Goal: Task Accomplishment & Management: Complete application form

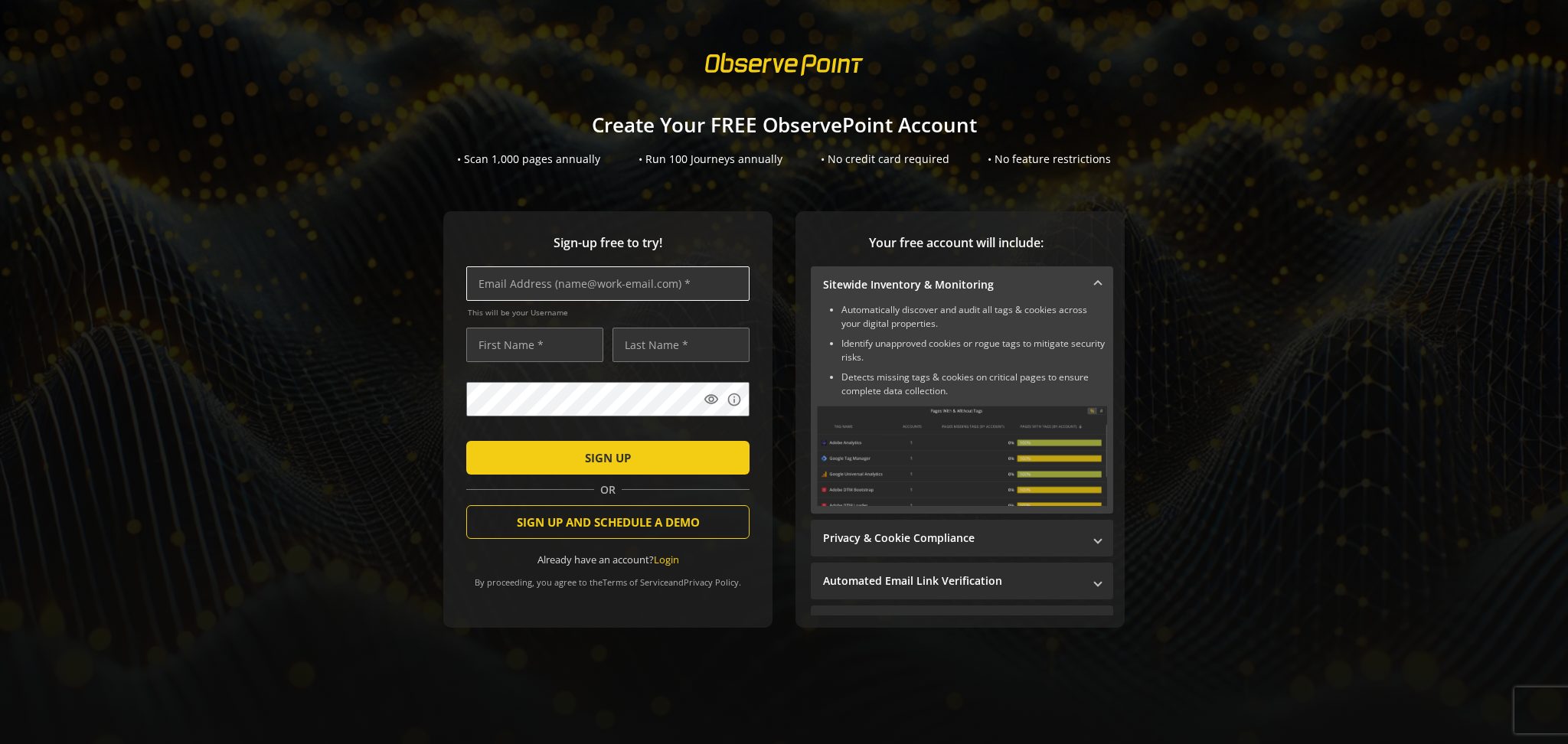
click at [609, 283] on input "text" at bounding box center [607, 283] width 283 height 35
paste input "oana.marinica@observepoint.com"
type input "oana.marinica@observepoint.com"
click at [522, 342] on input "text" at bounding box center [534, 345] width 137 height 35
type input "Oana"
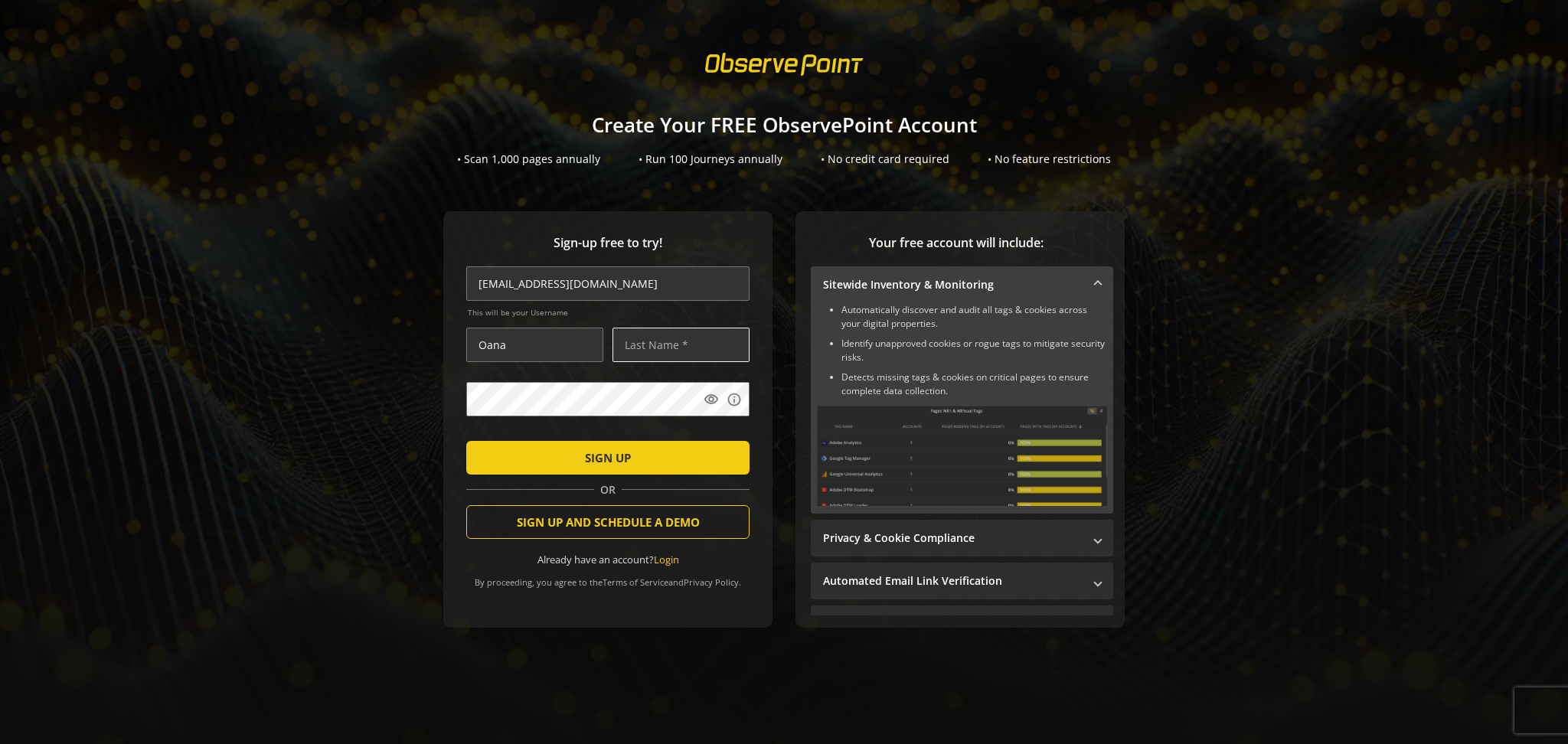
click at [715, 336] on input "text" at bounding box center [680, 345] width 137 height 35
type input "Support test"
click at [705, 402] on mat-icon "visibility" at bounding box center [711, 399] width 15 height 15
click at [443, 398] on div "Sign-up free to try! oana.marinica@observepoint.com This will be your Username …" at bounding box center [607, 419] width 329 height 416
click at [320, 302] on div "Sign-up free to try! oana.marinica@observepoint.com This will be your Username …" at bounding box center [784, 450] width 1531 height 478
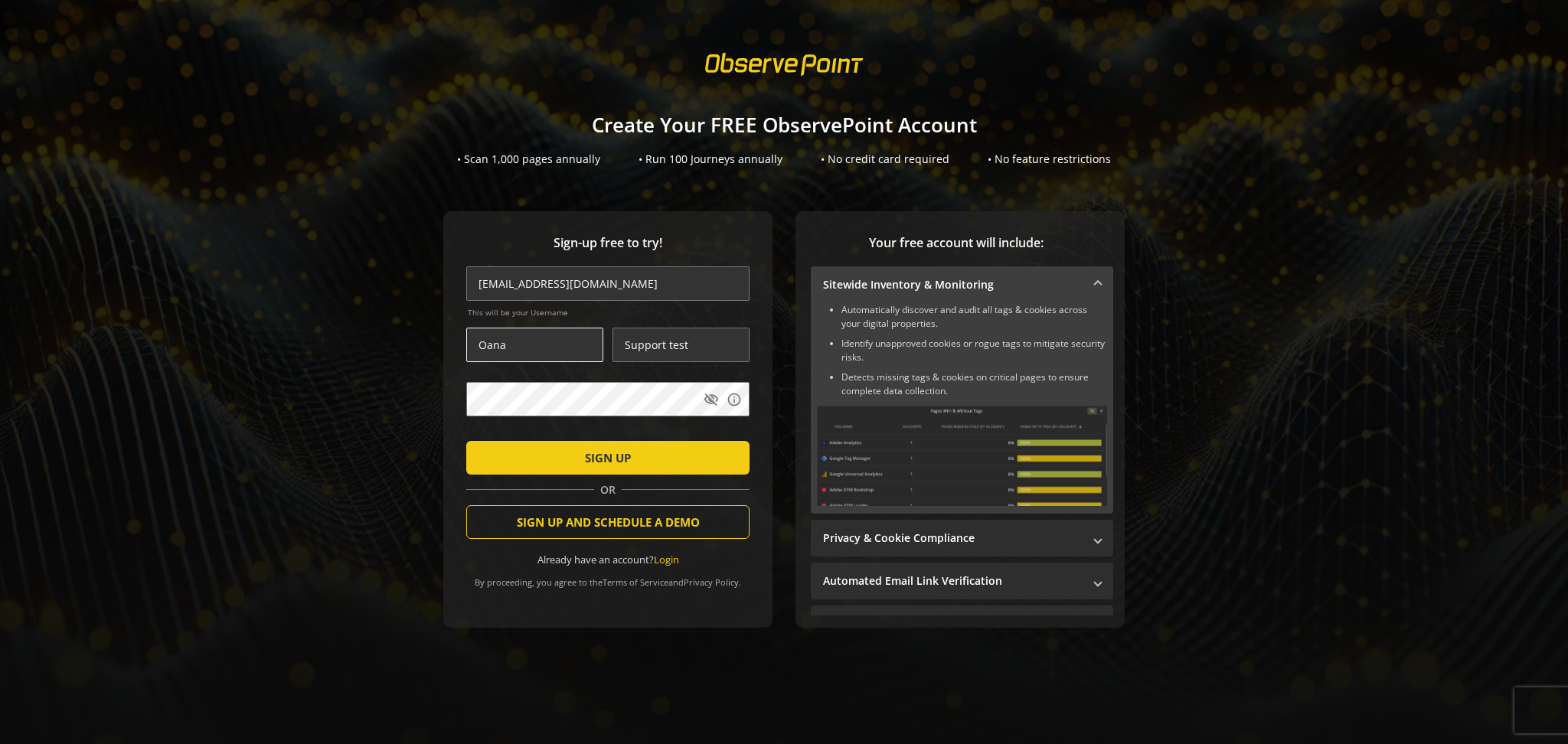
click at [502, 353] on input "Oana" at bounding box center [534, 345] width 137 height 35
click at [533, 452] on span "submit" at bounding box center [607, 458] width 283 height 37
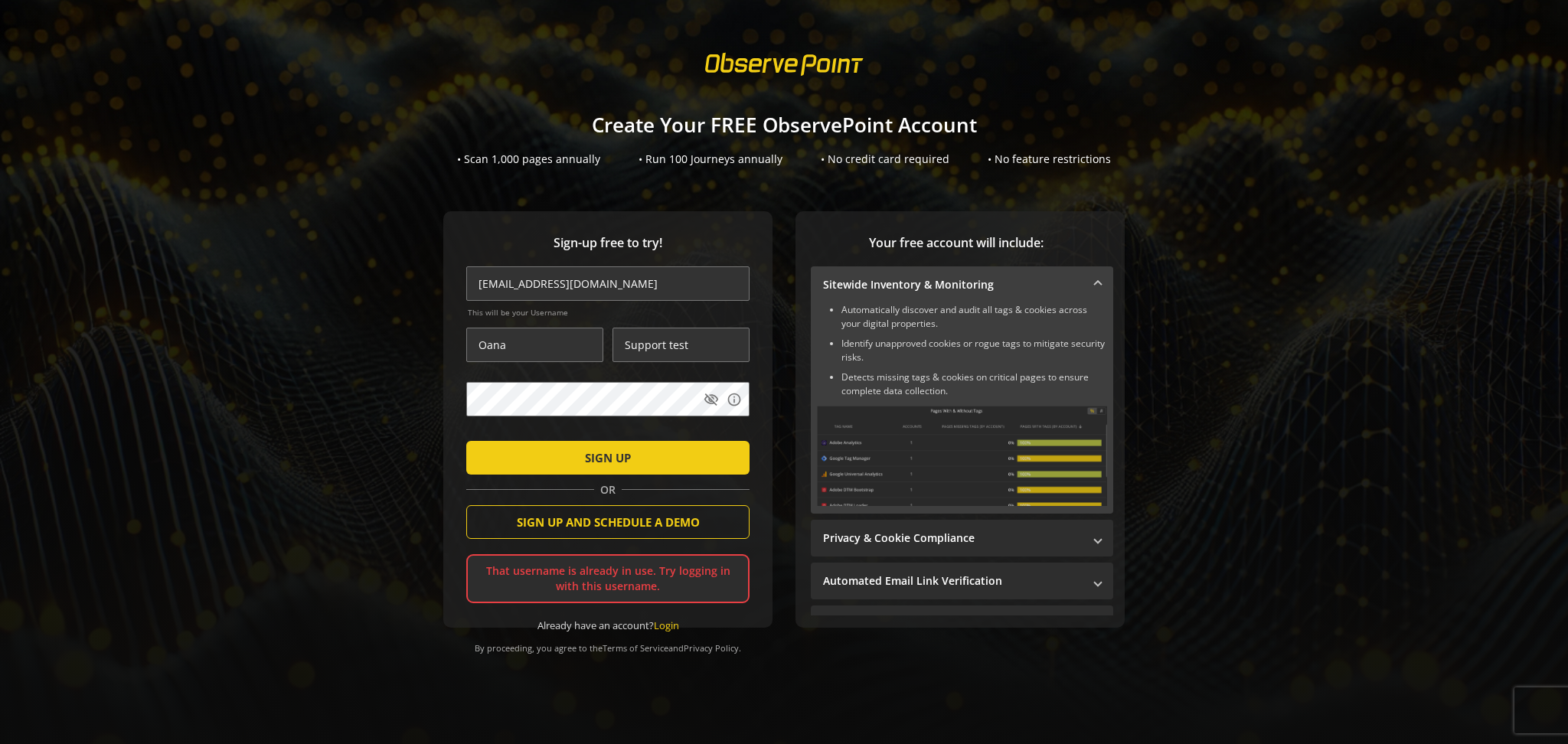
click at [589, 309] on span "This will be your Username" at bounding box center [608, 312] width 282 height 11
click at [597, 288] on input "oana.marinica@observepoint.com" at bounding box center [607, 283] width 283 height 35
drag, startPoint x: 506, startPoint y: 351, endPoint x: 420, endPoint y: 357, distance: 86.2
click at [420, 357] on div "Sign-up free to try! oana.marinica@observepoint.com This will be your Username …" at bounding box center [784, 450] width 1531 height 478
click at [491, 286] on input "oana.marinica@observepoint.com" at bounding box center [607, 283] width 283 height 35
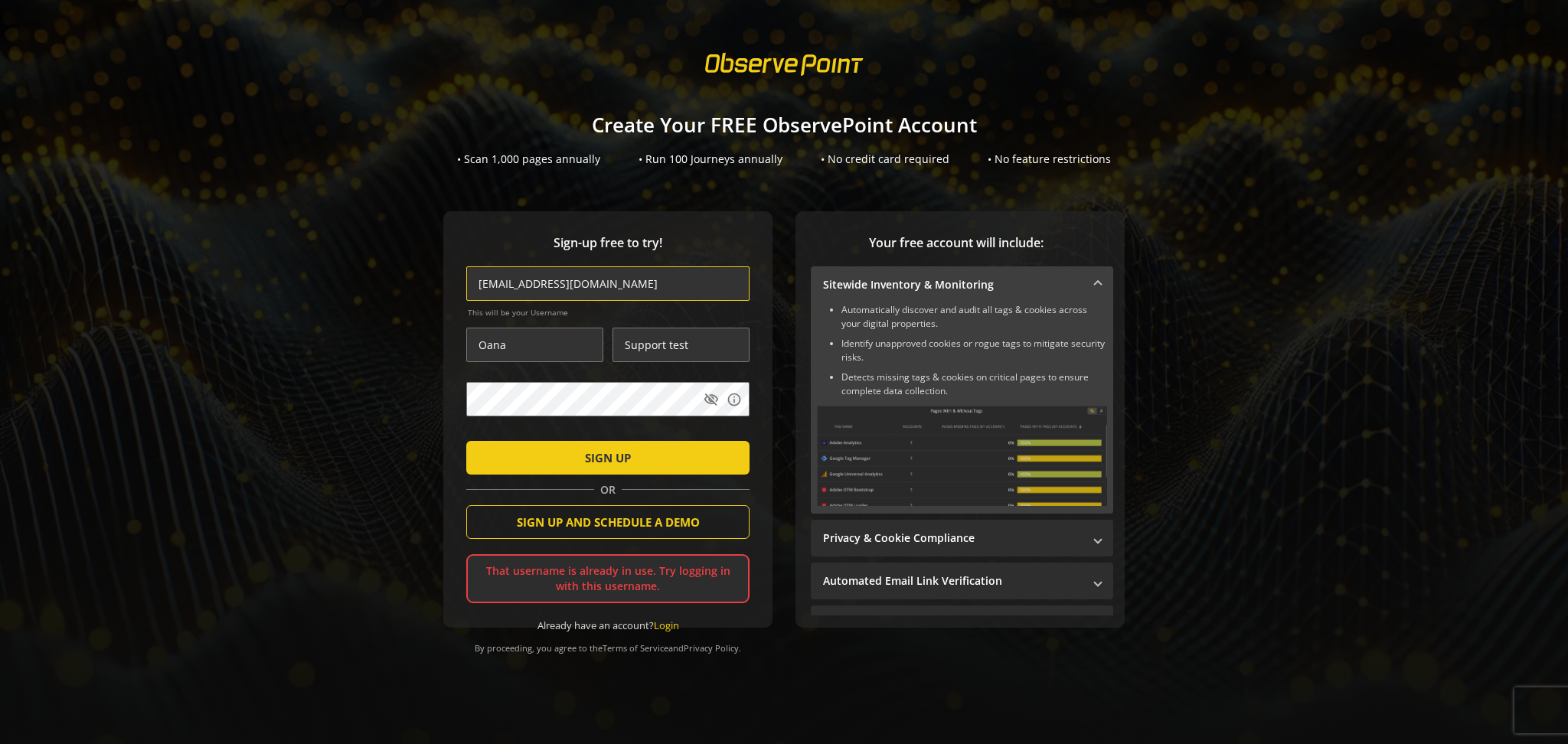
drag, startPoint x: 652, startPoint y: 283, endPoint x: 458, endPoint y: 299, distance: 194.7
click at [458, 299] on div "Sign-up free to try! oana.marinica@observepoint.com This will be your Username …" at bounding box center [607, 419] width 329 height 416
paste input "text"
click at [543, 296] on input "text" at bounding box center [607, 283] width 283 height 35
paste input "oana.marinica@observepoint.com"
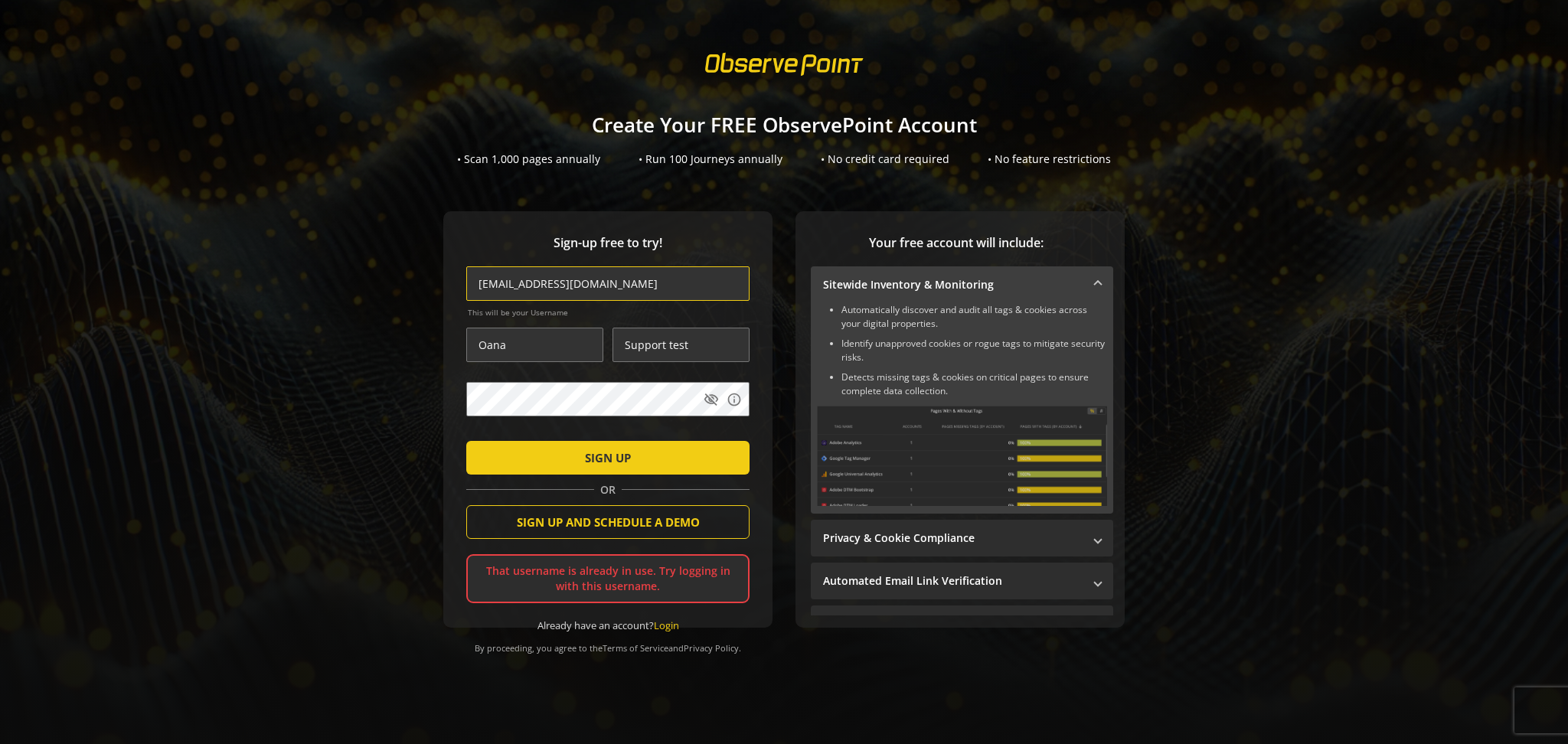
type input "oana.marinica@observepoint.com"
click at [530, 346] on input "Oana" at bounding box center [534, 345] width 137 height 35
drag, startPoint x: 530, startPoint y: 346, endPoint x: 475, endPoint y: 359, distance: 56.5
click at [475, 359] on input "Oana" at bounding box center [534, 345] width 137 height 35
type input "Oana"
